Goal: Ask a question

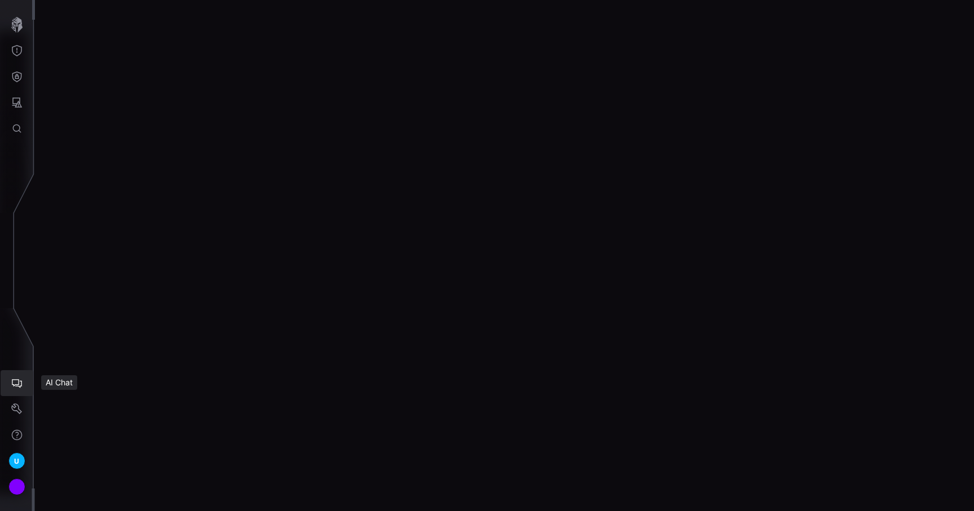
click at [22, 392] on button "AI Chat" at bounding box center [17, 383] width 33 height 26
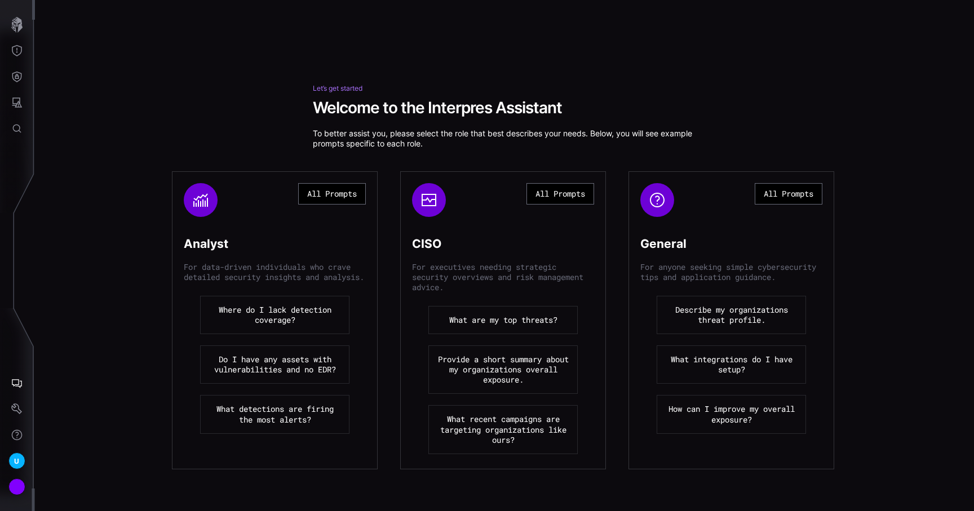
click at [283, 320] on button "Where do I lack detection coverage?" at bounding box center [274, 315] width 149 height 38
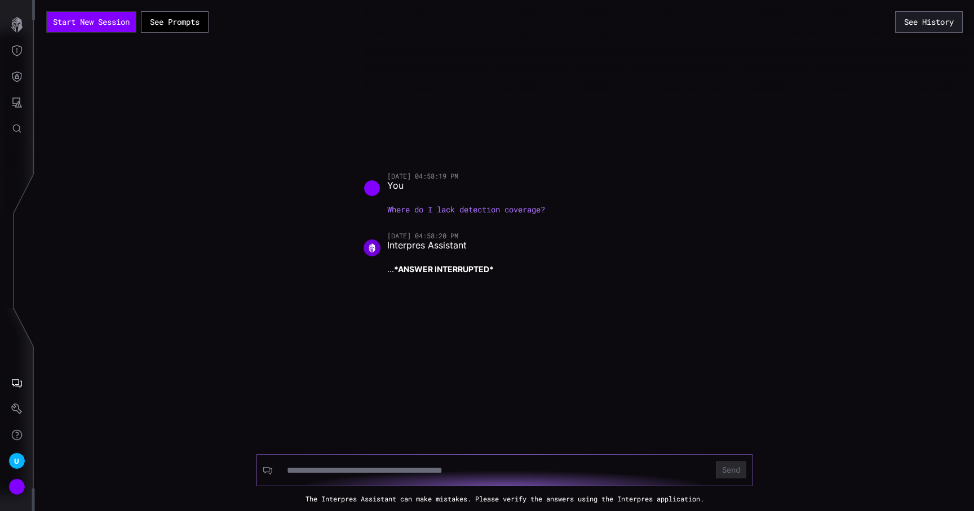
click at [371, 471] on input at bounding box center [494, 470] width 415 height 11
type input "*"
click at [716, 462] on button "Send" at bounding box center [731, 470] width 30 height 17
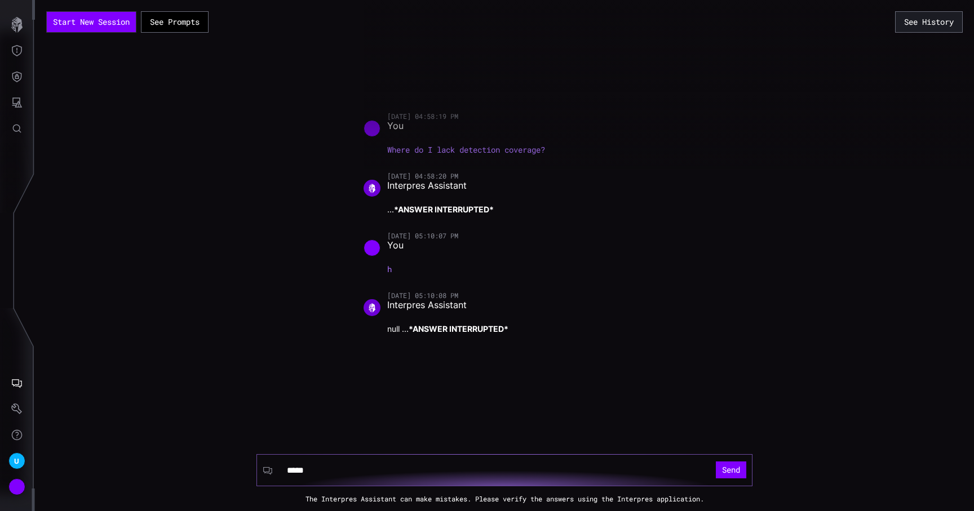
type input "*****"
click at [716, 462] on button "Send" at bounding box center [731, 470] width 30 height 17
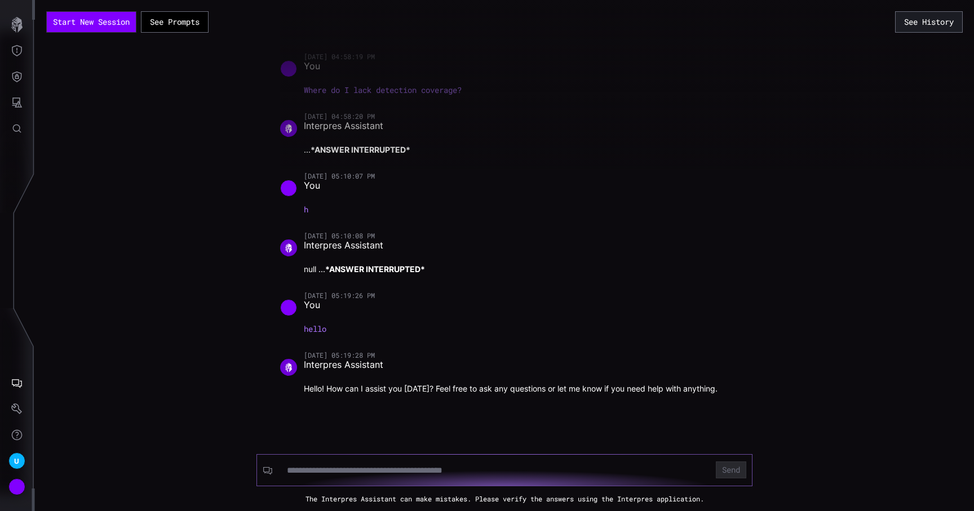
click at [466, 470] on input at bounding box center [494, 470] width 415 height 11
